Goal: Transaction & Acquisition: Obtain resource

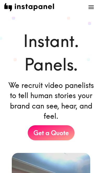
click at [86, 9] on button "open menu" at bounding box center [90, 7] width 13 height 13
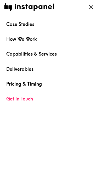
click at [93, 7] on icon "open menu" at bounding box center [90, 7] width 7 height 7
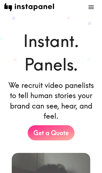
click at [55, 134] on link "Get a Quote" at bounding box center [51, 132] width 47 height 15
